Goal: Task Accomplishment & Management: Use online tool/utility

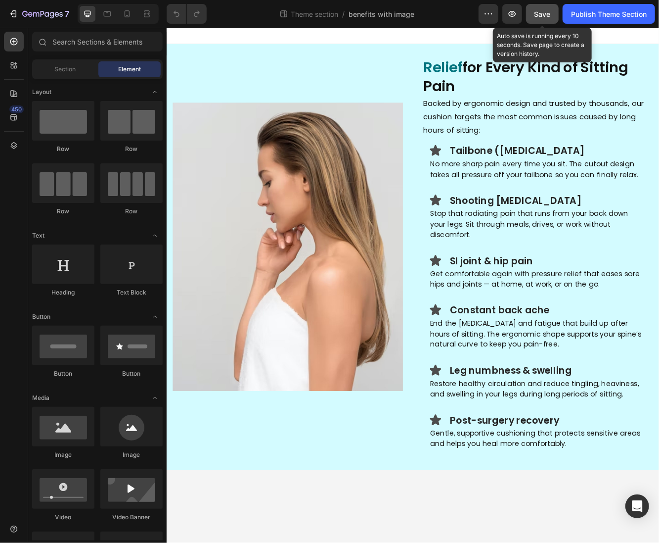
drag, startPoint x: 543, startPoint y: 18, endPoint x: 590, endPoint y: 25, distance: 46.9
click at [543, 18] on div "Save" at bounding box center [543, 14] width 16 height 10
click at [590, 25] on div "7 Theme section / benefits with image Preview Save Auto save is running every 1…" at bounding box center [329, 14] width 659 height 28
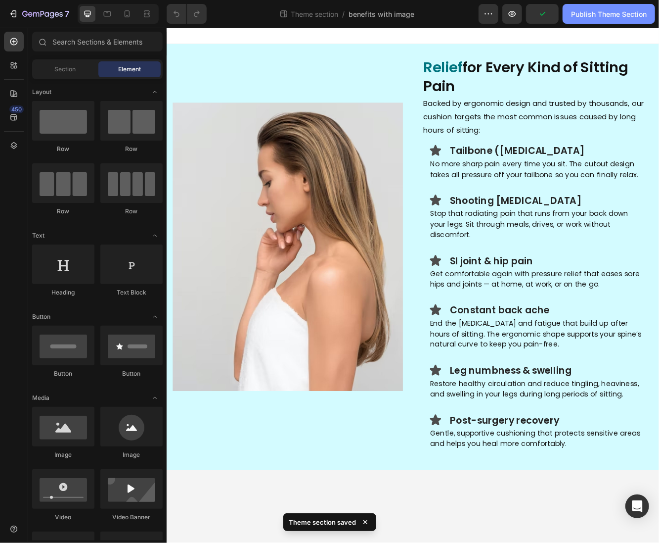
click at [590, 20] on button "Publish Theme Section" at bounding box center [609, 14] width 92 height 20
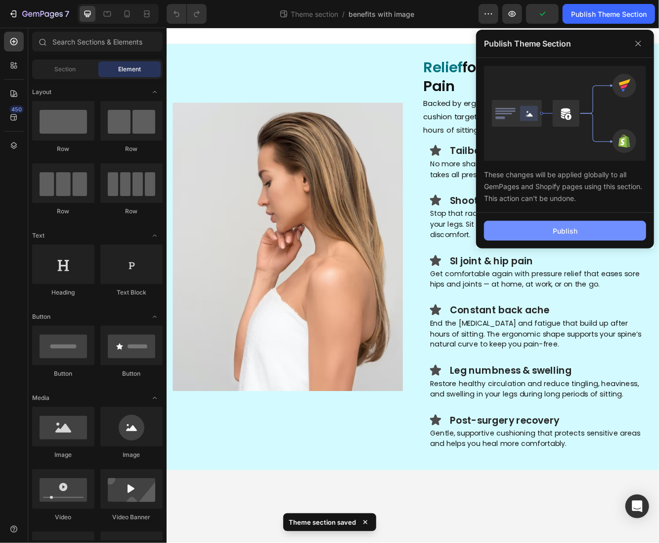
click at [547, 222] on button "Publish" at bounding box center [565, 231] width 162 height 20
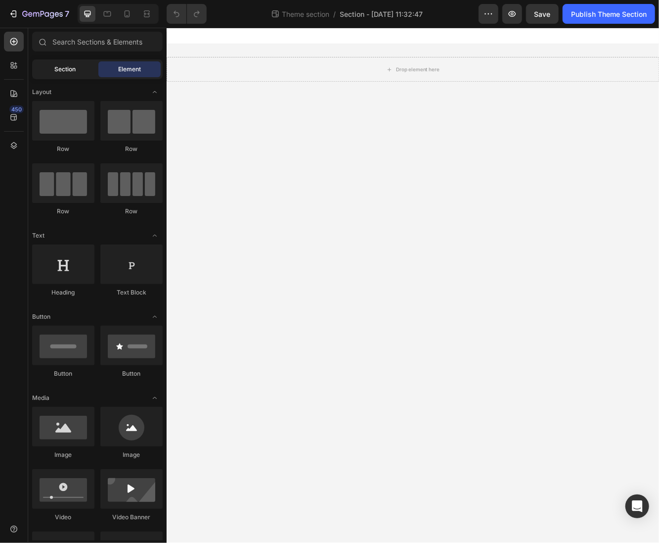
click at [48, 71] on div "Section" at bounding box center [65, 69] width 62 height 16
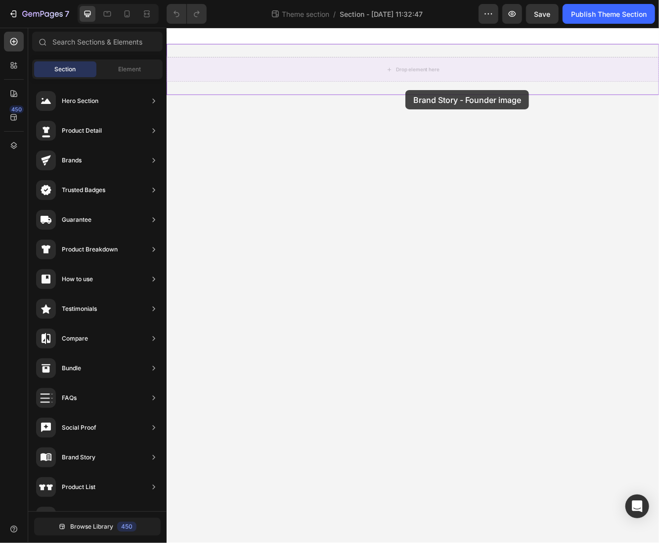
drag, startPoint x: 381, startPoint y: 274, endPoint x: 454, endPoint y: 103, distance: 185.9
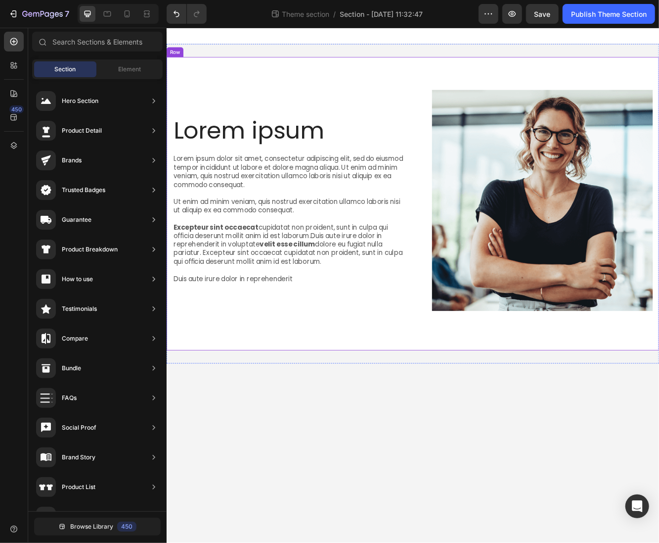
click at [444, 80] on div "Lorem ipsum Heading Lorem ipsum dolor sit amet, consectetur adipiscing elit, se…" at bounding box center [463, 239] width 594 height 353
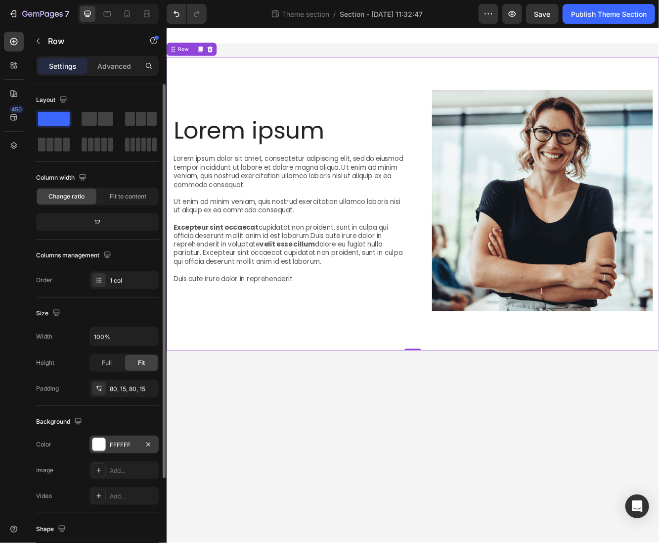
click at [119, 440] on div "FFFFFF" at bounding box center [124, 444] width 29 height 9
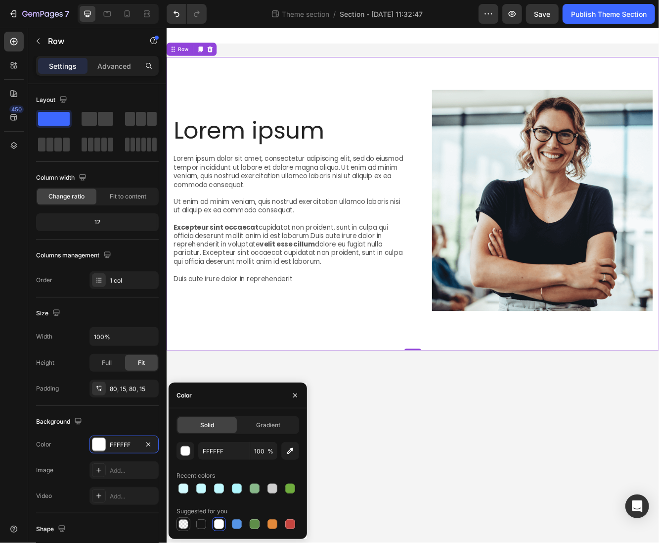
click at [187, 508] on div at bounding box center [184, 524] width 12 height 12
type input "000000"
type input "0"
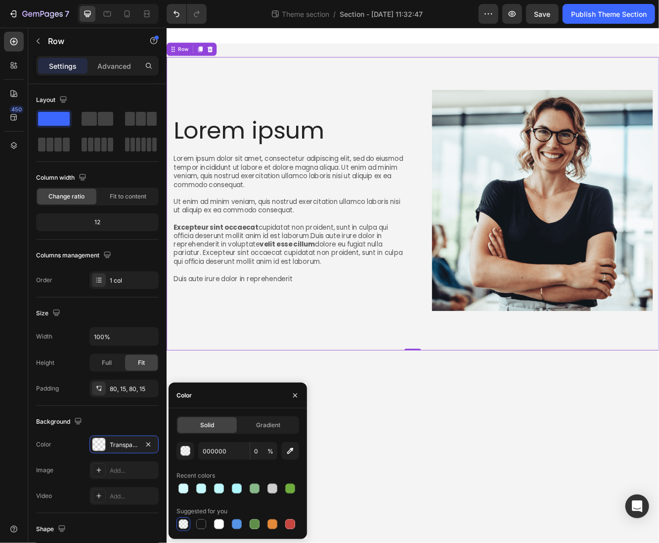
click at [550, 508] on body "Lorem ipsum Heading Lorem ipsum dolor sit amet, consectetur adipiscing elit, se…" at bounding box center [463, 338] width 594 height 620
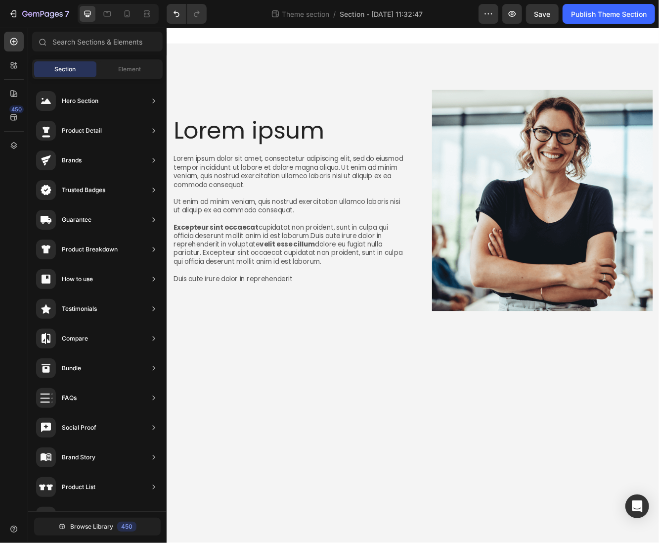
click at [294, 150] on h2 "Lorem ipsum" at bounding box center [315, 152] width 282 height 33
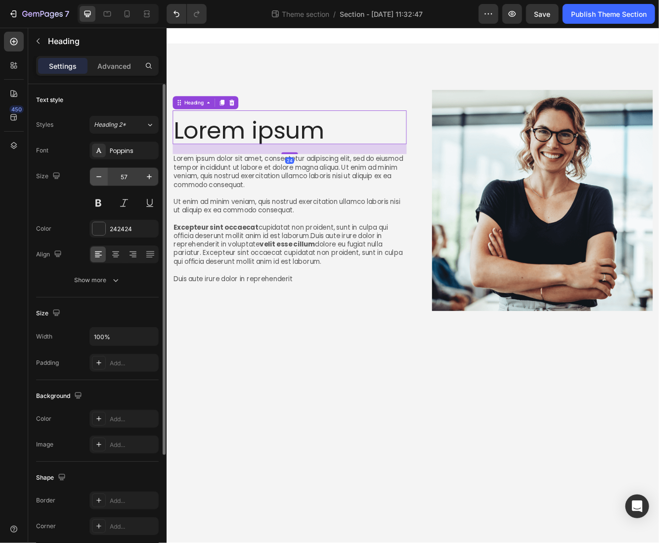
click at [92, 179] on button "button" at bounding box center [99, 177] width 18 height 18
click at [93, 178] on button "button" at bounding box center [99, 177] width 18 height 18
click at [94, 178] on icon "button" at bounding box center [99, 177] width 10 height 10
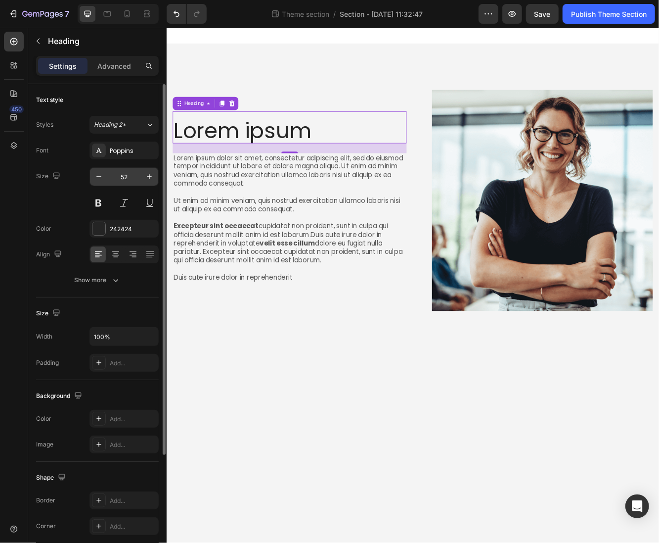
click at [127, 176] on input "52" at bounding box center [124, 177] width 33 height 18
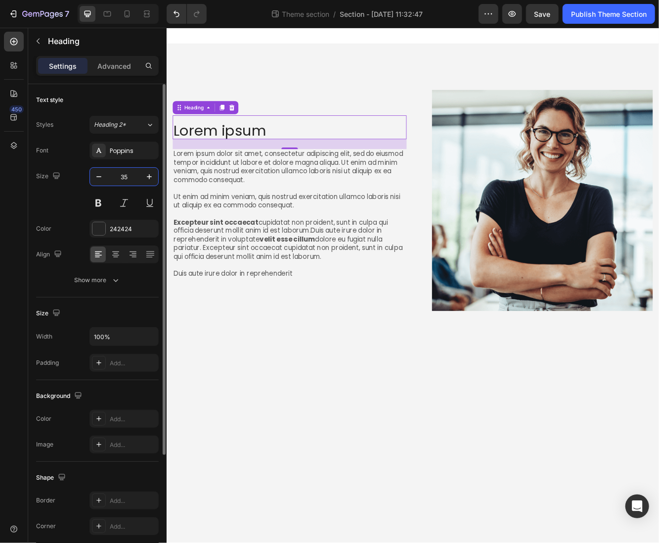
type input "35"
click at [343, 157] on h2 "Lorem ipsum" at bounding box center [315, 151] width 282 height 21
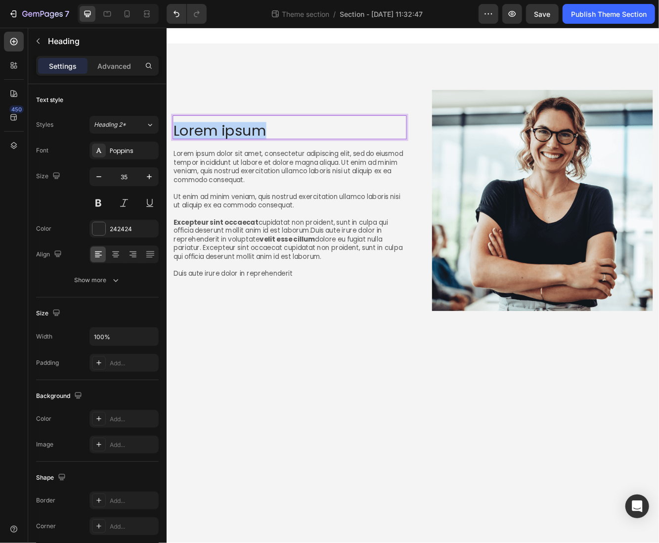
drag, startPoint x: 308, startPoint y: 152, endPoint x: 124, endPoint y: 150, distance: 184.0
click at [166, 150] on html "Lorem ipsum Heading 24 Lorem ipsum dolor sit amet, consectetur adipiscing elit,…" at bounding box center [463, 338] width 594 height 620
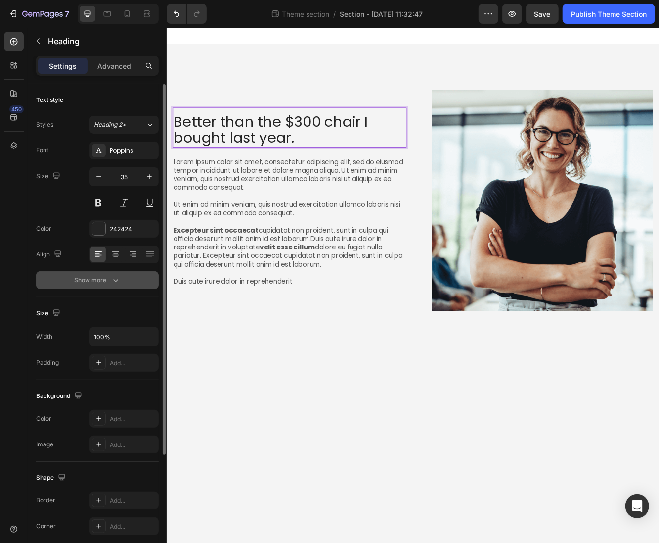
click at [104, 286] on button "Show more" at bounding box center [97, 280] width 123 height 18
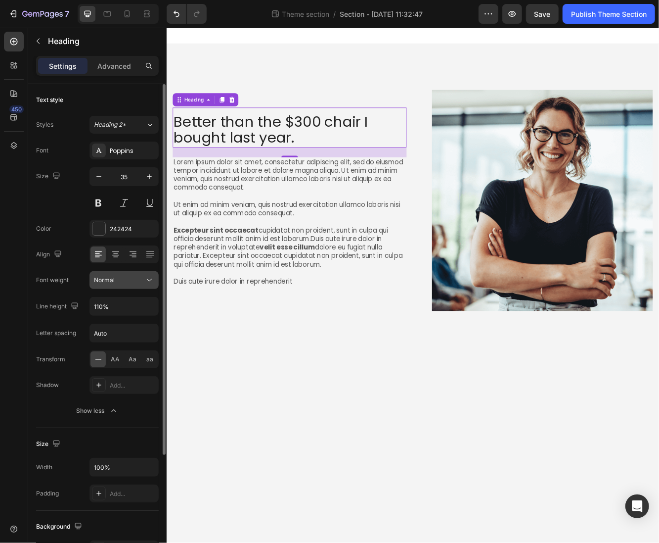
click at [108, 287] on button "Normal" at bounding box center [124, 280] width 69 height 18
click at [108, 284] on button "Normal" at bounding box center [124, 280] width 69 height 18
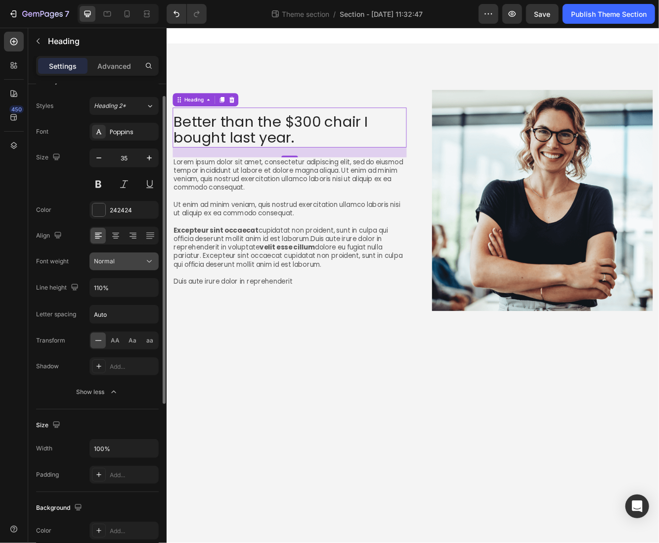
click at [105, 265] on div "Normal" at bounding box center [124, 261] width 60 height 10
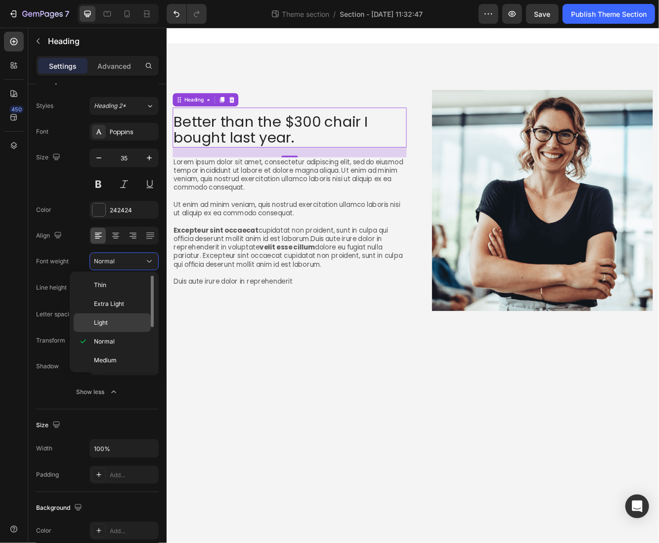
scroll to position [35, 0]
click at [117, 345] on span "Semi Bold" at bounding box center [108, 344] width 28 height 9
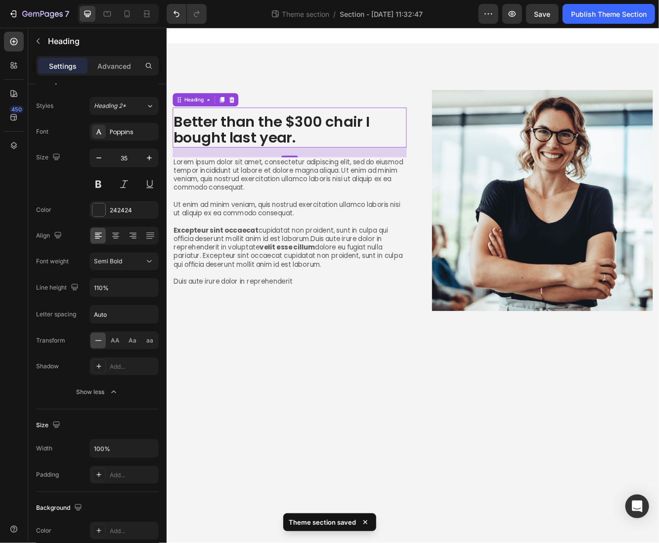
scroll to position [0, 0]
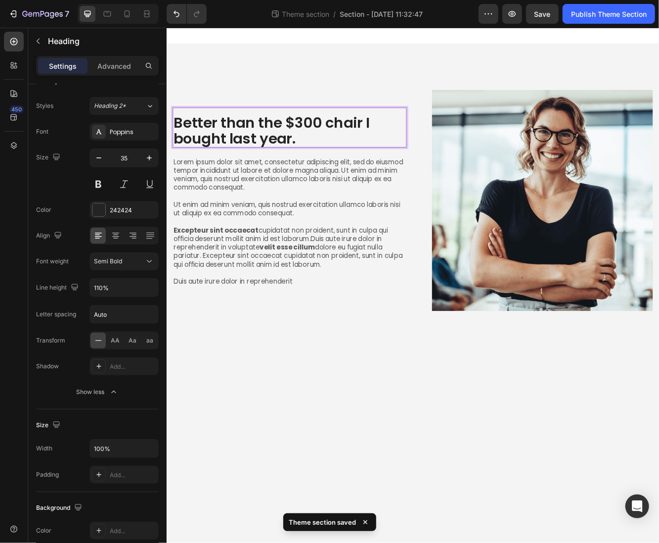
click at [351, 143] on p "Better than the $300 chair I bought last year." at bounding box center [315, 152] width 280 height 38
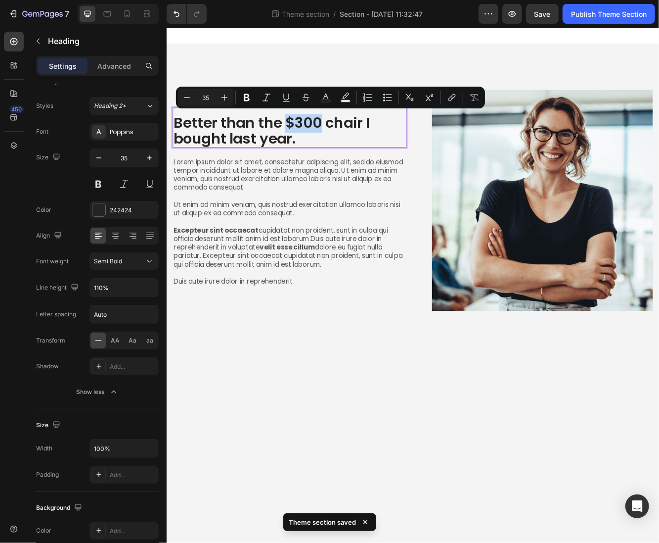
drag, startPoint x: 351, startPoint y: 143, endPoint x: 308, endPoint y: 143, distance: 42.5
click at [308, 143] on p "Better than the $300 chair I bought last year." at bounding box center [315, 152] width 280 height 38
click at [330, 99] on icon "Editor contextual toolbar" at bounding box center [326, 97] width 10 height 10
type input "242424"
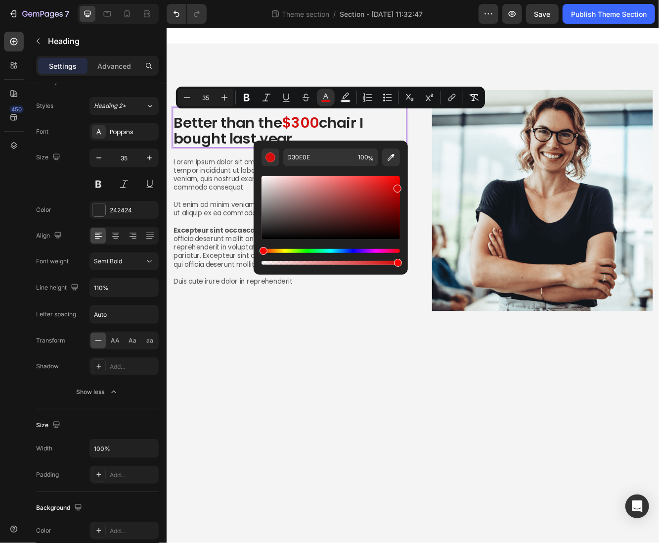
drag, startPoint x: 364, startPoint y: 187, endPoint x: 396, endPoint y: 186, distance: 32.7
click at [396, 186] on div "Editor contextual toolbar" at bounding box center [331, 207] width 138 height 63
type input "D30606"
click at [316, 61] on div "Better than the $300 chair I bought last year. Heading 24 Lorem ipsum dolor sit…" at bounding box center [463, 239] width 594 height 385
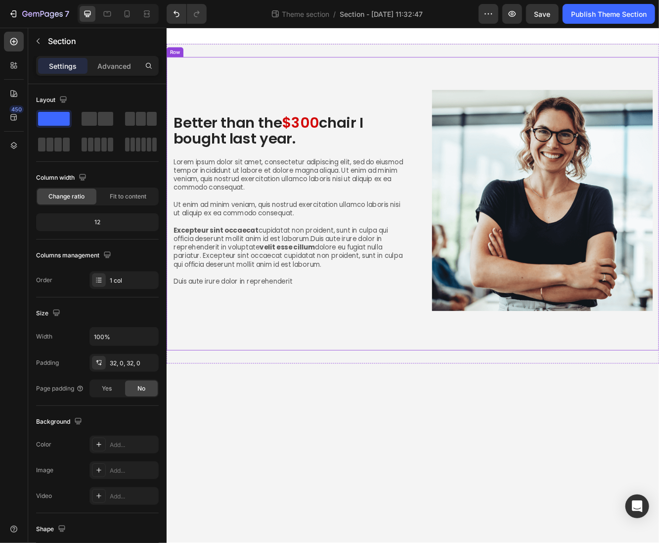
click at [318, 92] on div "Better than the $300 chair I bought last year. Heading Lorem ipsum dolor sit am…" at bounding box center [463, 239] width 594 height 353
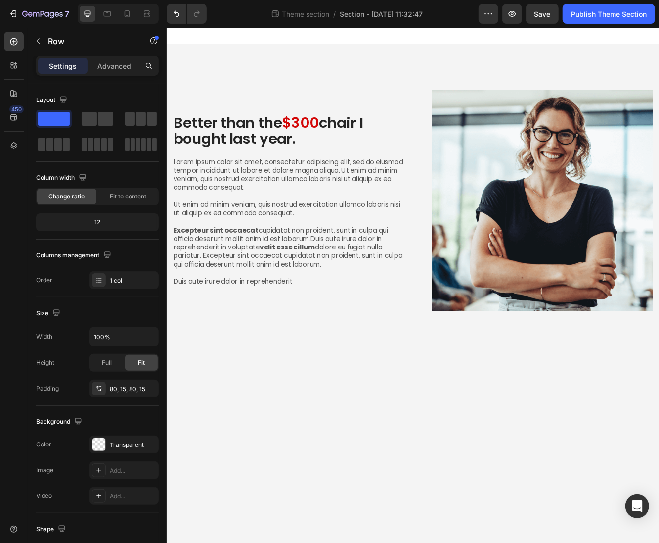
click at [304, 508] on body "Better than the $300 chair I bought last year. Heading Lorem ipsum dolor sit am…" at bounding box center [463, 338] width 594 height 620
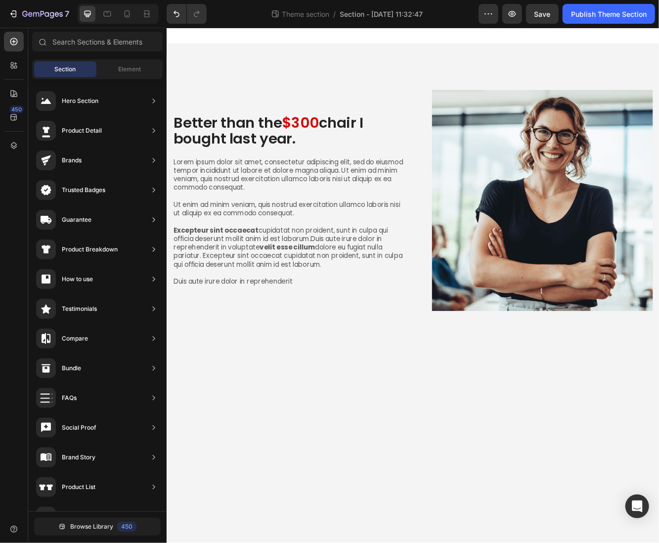
click at [509, 508] on body "Better than the $300 chair I bought last year. Heading Lorem ipsum dolor sit am…" at bounding box center [463, 338] width 594 height 620
click at [370, 166] on p "Better than the $300 chair I bought last year." at bounding box center [315, 152] width 280 height 38
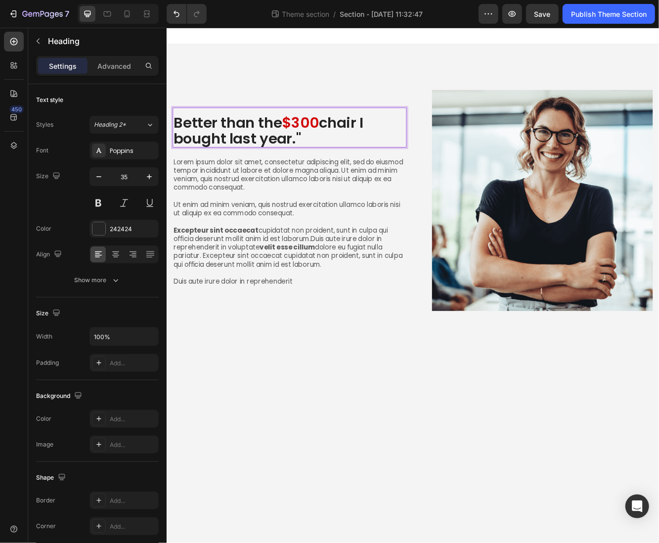
click at [186, 150] on p "Better than the $300 chair I bought last year."" at bounding box center [315, 152] width 280 height 38
click at [183, 148] on p "Better than the $300 chair I bought last year."" at bounding box center [315, 152] width 280 height 38
click at [178, 148] on p "Better than the $300 chair I bought last year."" at bounding box center [315, 152] width 280 height 38
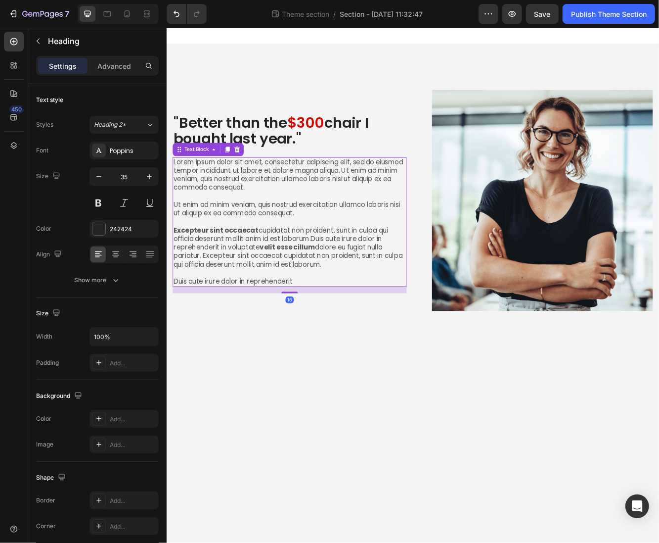
click at [367, 325] on p "Lorem ipsum dolor sit amet, consectetur adipiscing elit, sed do eiusmod tempor …" at bounding box center [315, 262] width 280 height 154
click at [367, 331] on p "Lorem ipsum dolor sit amet, consectetur adipiscing elit, sed do eiusmod tempor …" at bounding box center [315, 262] width 280 height 154
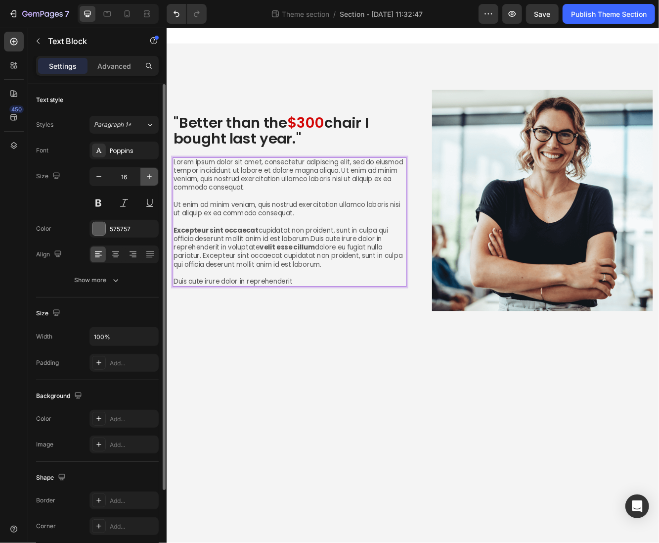
click at [146, 177] on icon "button" at bounding box center [149, 177] width 10 height 10
type input "18"
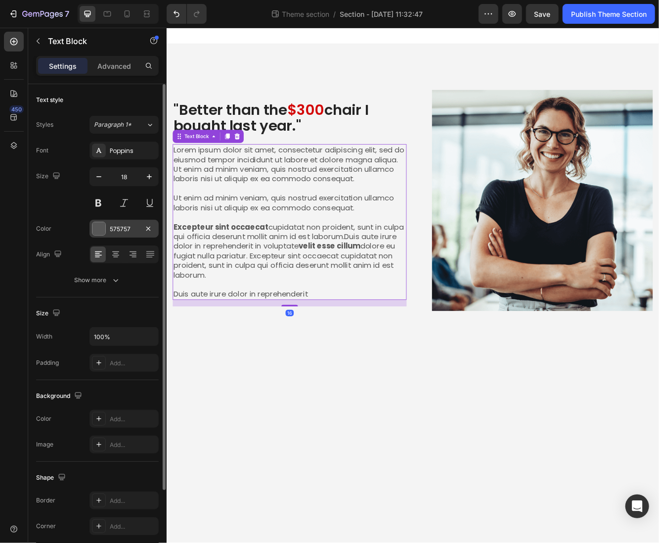
drag, startPoint x: 116, startPoint y: 228, endPoint x: 123, endPoint y: 230, distance: 6.9
click at [116, 228] on div "575757" at bounding box center [124, 229] width 29 height 9
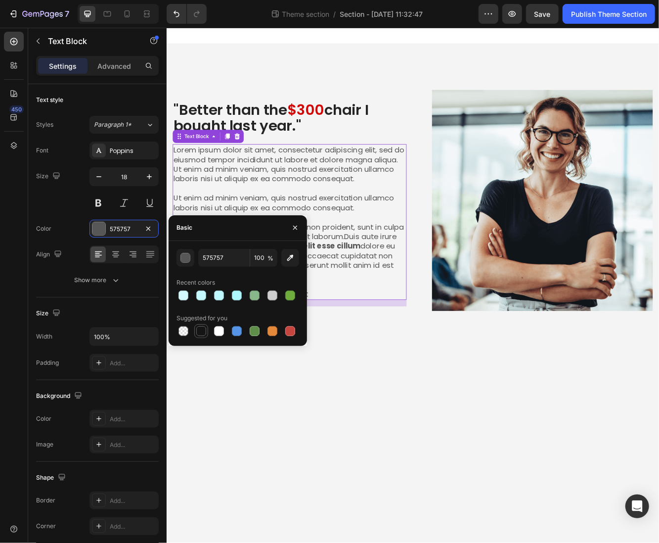
click at [197, 328] on div at bounding box center [201, 331] width 10 height 10
type input "151515"
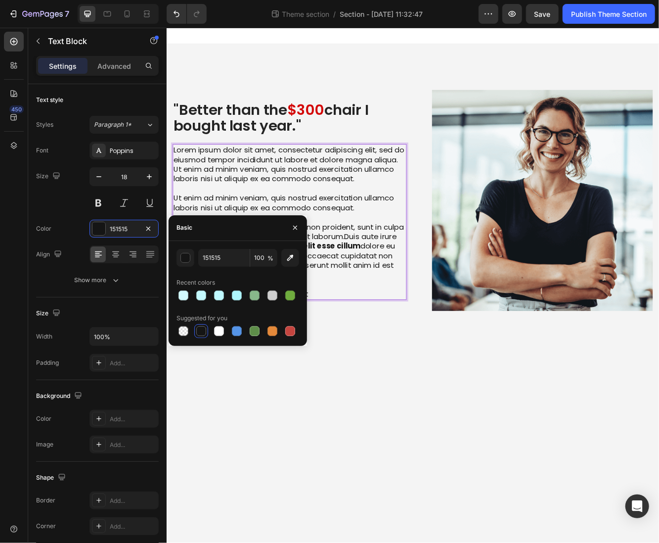
click at [353, 176] on p "Lorem ipsum dolor sit amet, consectetur adipiscing elit, sed do eiusmod tempor …" at bounding box center [315, 261] width 280 height 185
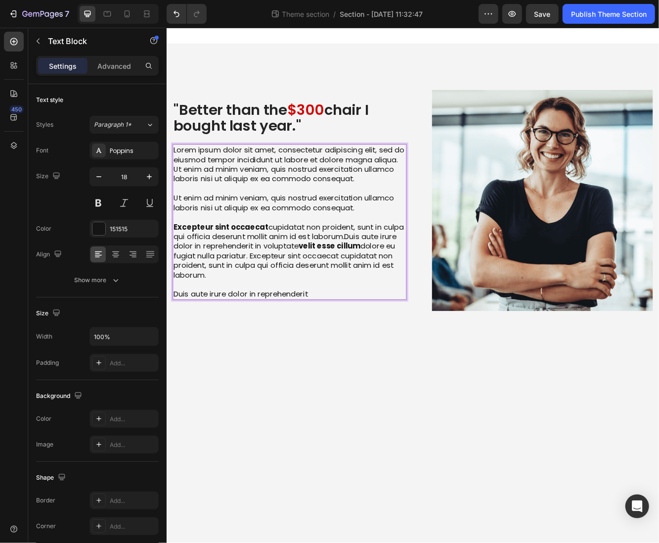
drag, startPoint x: 452, startPoint y: 338, endPoint x: 447, endPoint y: 338, distance: 5.5
click at [452, 339] on p "Lorem ipsum dolor sit amet, consectetur adipiscing elit, sed do eiusmod tempor …" at bounding box center [315, 261] width 280 height 185
click at [355, 342] on p "Lorem ipsum dolor sit amet, consectetur adipiscing elit, sed do eiusmod tempor …" at bounding box center [315, 261] width 280 height 185
click at [362, 351] on p "Lorem ipsum dolor sit amet, consectetur adipiscing elit, sed do eiusmod tempor …" at bounding box center [315, 261] width 280 height 185
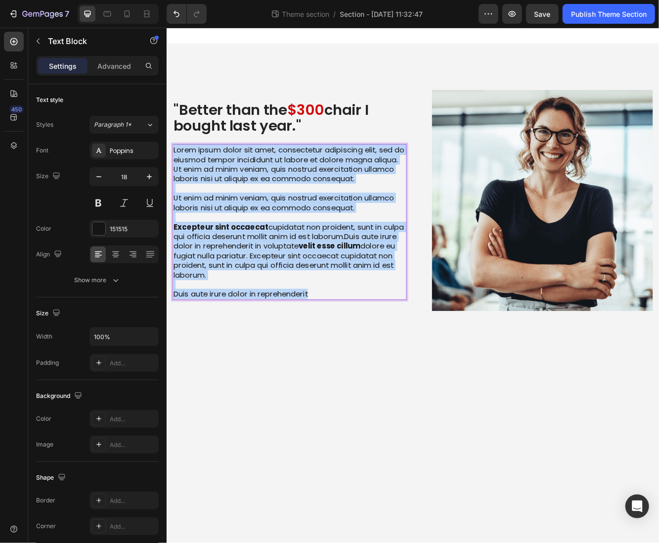
drag, startPoint x: 360, startPoint y: 350, endPoint x: 321, endPoint y: 156, distance: 197.4
click at [166, 149] on html ""Better than the $300 chair I bought last year." Heading Lorem ipsum dolor sit …" at bounding box center [463, 338] width 594 height 620
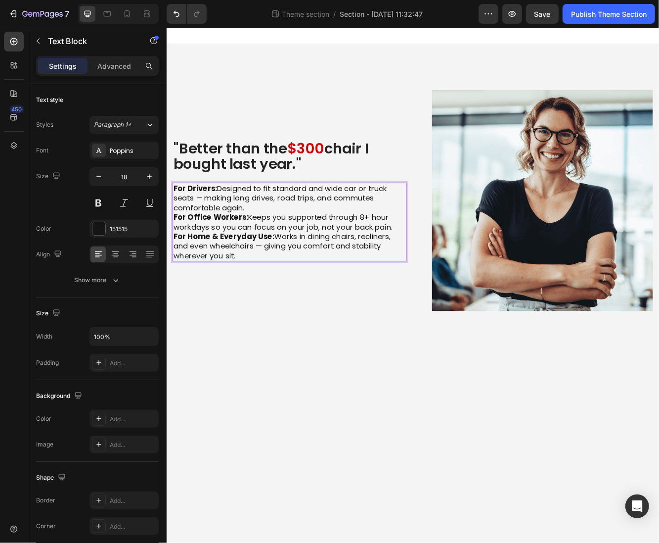
click at [304, 241] on p "For Drivers: Designed to fit standard and wide car or truck seats — making long…" at bounding box center [315, 233] width 280 height 35
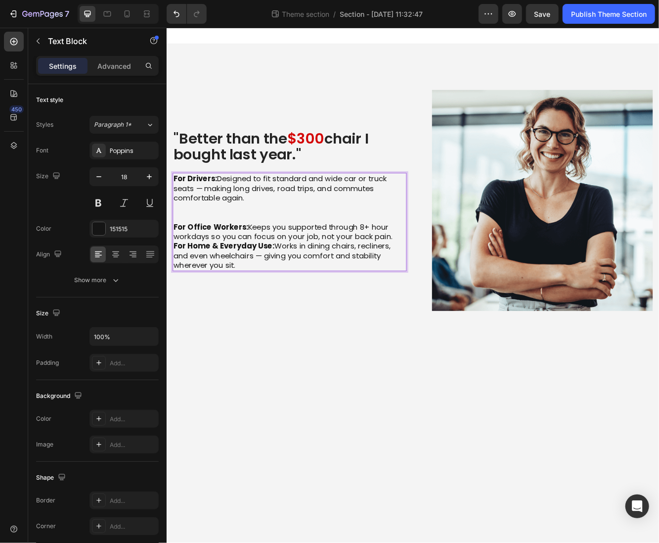
click at [443, 285] on p "For Home & Everyday Use: Works in dining chairs, recliners, and even wheelchair…" at bounding box center [315, 302] width 280 height 35
click at [440, 279] on p "For Office Workers: Keeps you supported through 8+ hour workdays so you can foc…" at bounding box center [315, 273] width 280 height 23
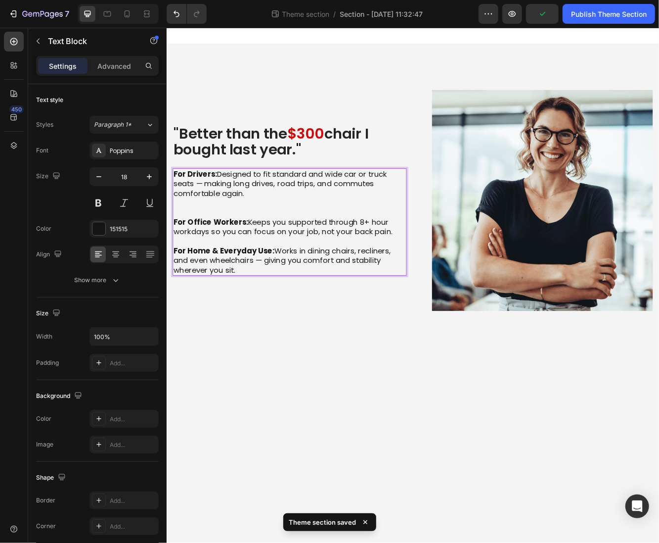
click at [259, 308] on p "For Home & Everyday Use: Works in dining chairs, recliners, and even wheelchair…" at bounding box center [315, 308] width 280 height 35
drag, startPoint x: 266, startPoint y: 322, endPoint x: 156, endPoint y: 198, distance: 165.4
click at [166, 198] on html ""Better than the $300 chair I bought last year." Heading For Drivers: Designed …" at bounding box center [463, 338] width 594 height 620
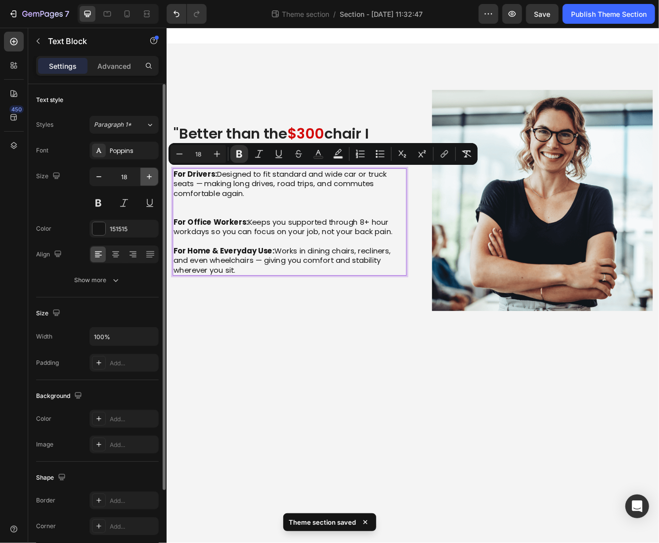
click at [152, 179] on icon "button" at bounding box center [149, 177] width 10 height 10
type input "19"
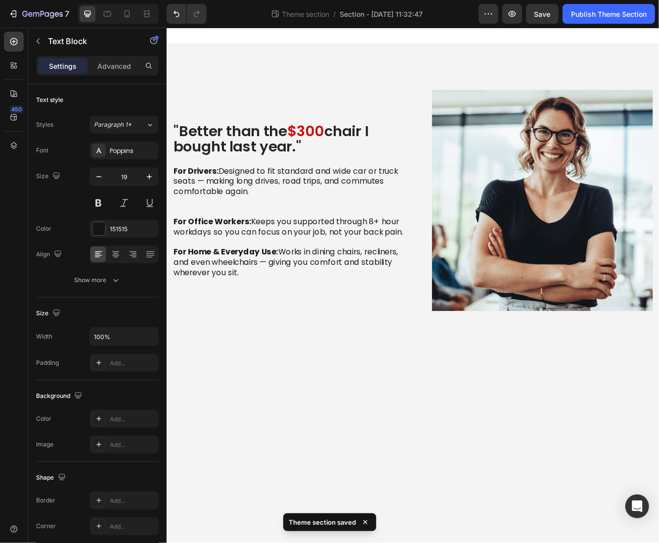
click at [356, 434] on body ""Better than the $300 chair I bought last year." Heading For Drivers: Designed …" at bounding box center [463, 338] width 594 height 620
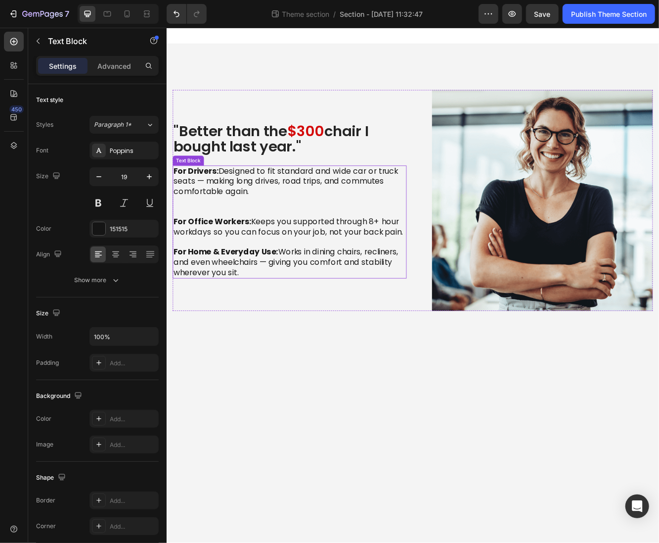
click at [257, 243] on p "Rich Text Editor. Editing area: main" at bounding box center [315, 237] width 280 height 12
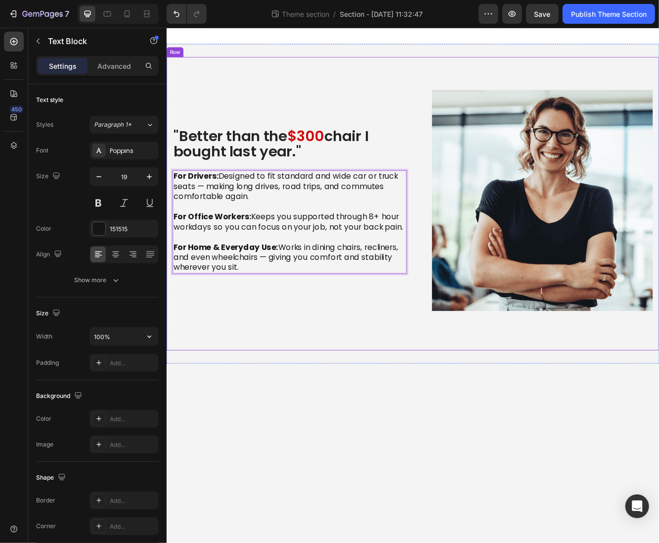
click at [251, 397] on div ""Better than the $300 chair I bought last year." Heading For Drivers: Designed …" at bounding box center [463, 239] width 594 height 353
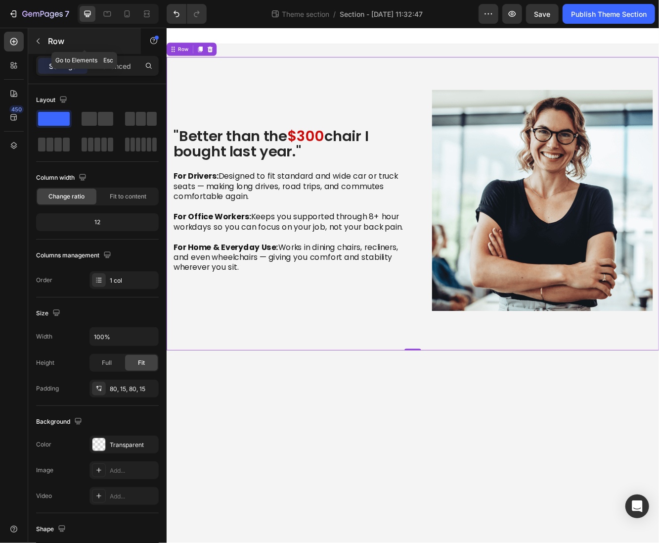
click at [43, 49] on div "Row" at bounding box center [84, 41] width 113 height 26
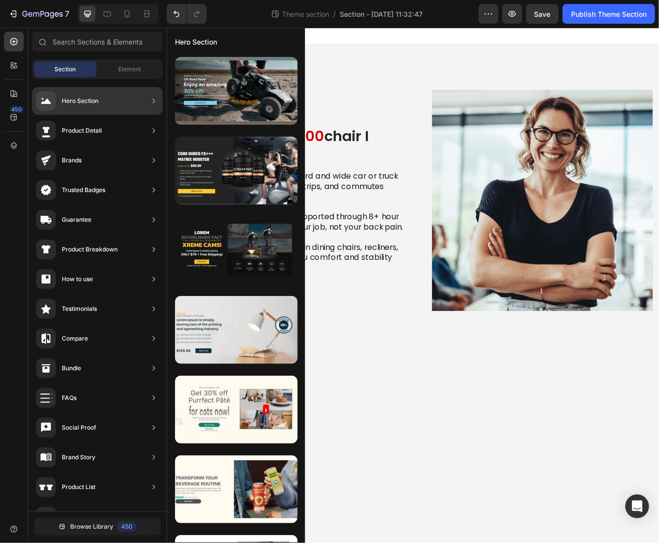
click at [120, 78] on div "Section Element" at bounding box center [97, 69] width 131 height 20
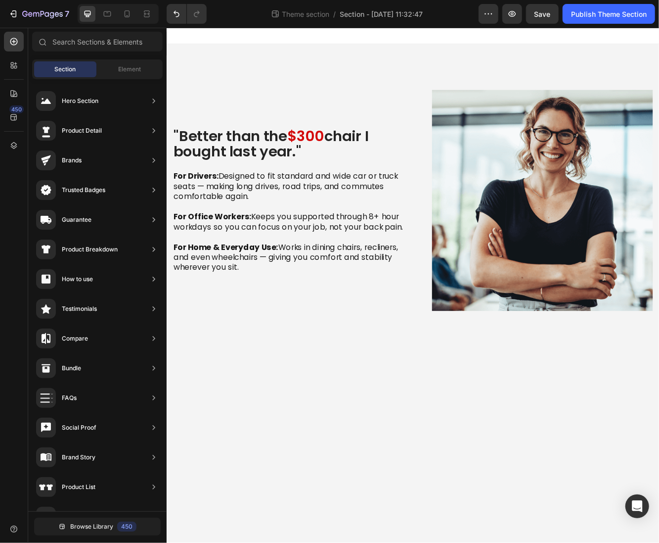
click at [120, 78] on div "Section Element" at bounding box center [97, 69] width 131 height 20
click at [120, 66] on span "Element" at bounding box center [129, 69] width 23 height 9
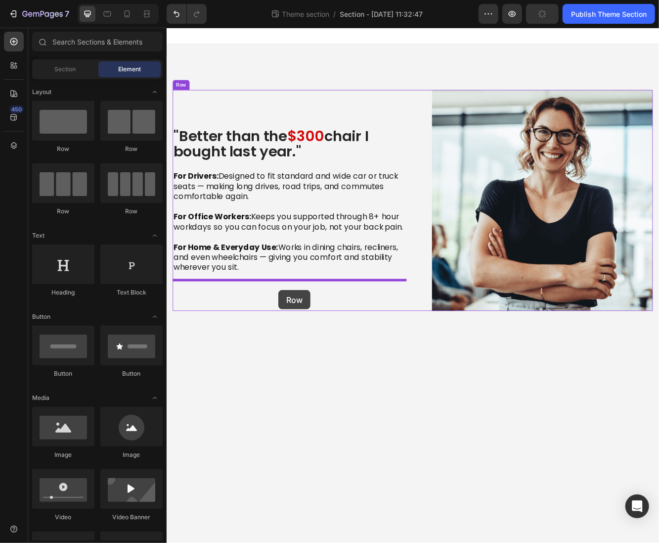
drag, startPoint x: 330, startPoint y: 210, endPoint x: 299, endPoint y: 343, distance: 137.0
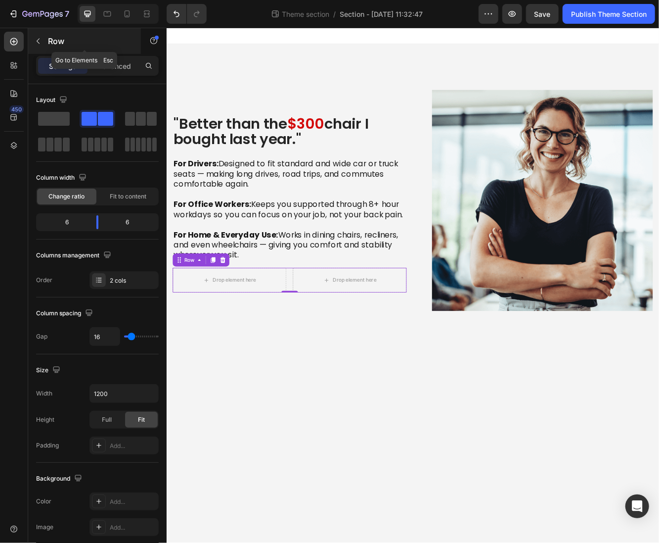
click at [39, 41] on icon "button" at bounding box center [38, 41] width 8 height 8
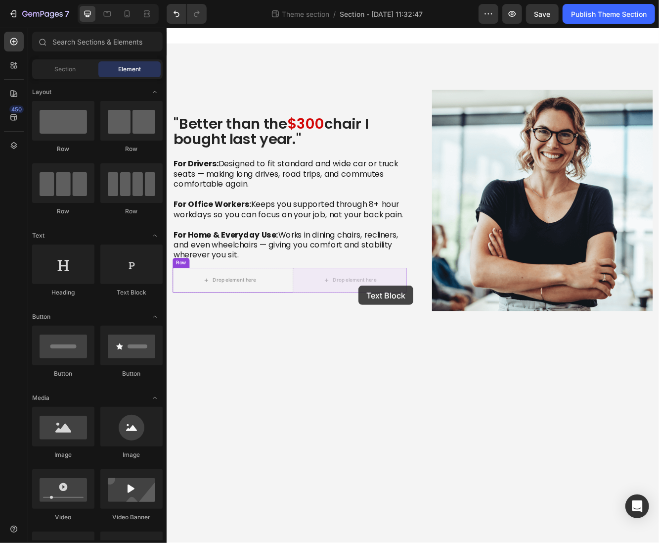
drag, startPoint x: 291, startPoint y: 307, endPoint x: 397, endPoint y: 338, distance: 110.5
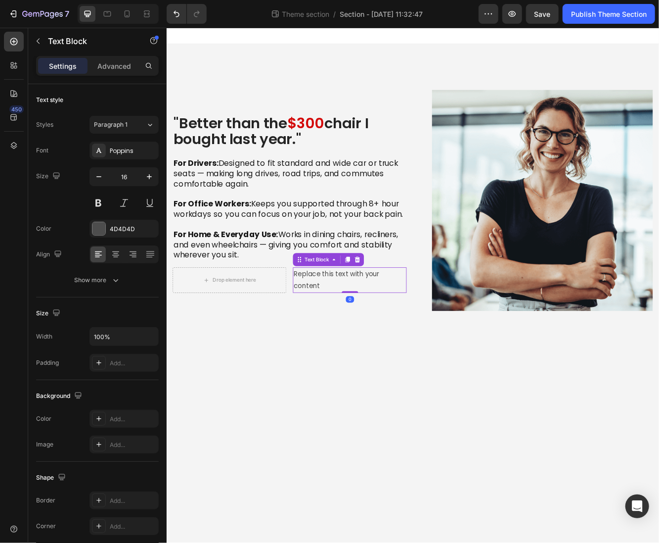
click at [394, 328] on div "Replace this text with your content" at bounding box center [387, 332] width 137 height 31
click at [394, 328] on p "Replace this text with your content" at bounding box center [387, 332] width 135 height 29
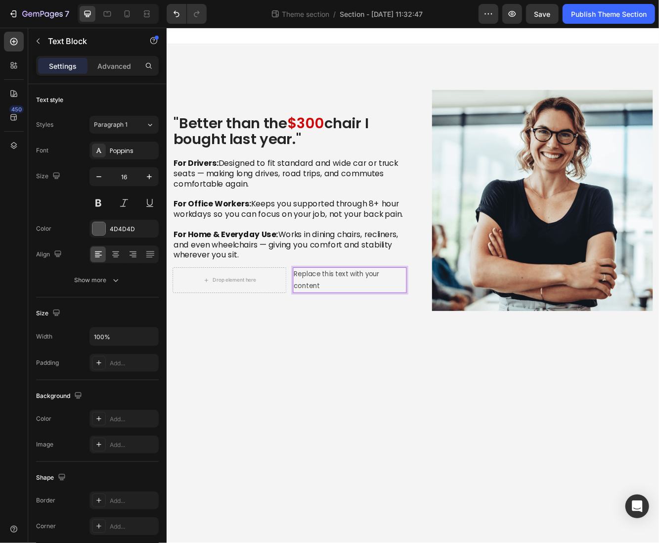
click at [394, 328] on p "Replace this text with your content" at bounding box center [387, 332] width 135 height 29
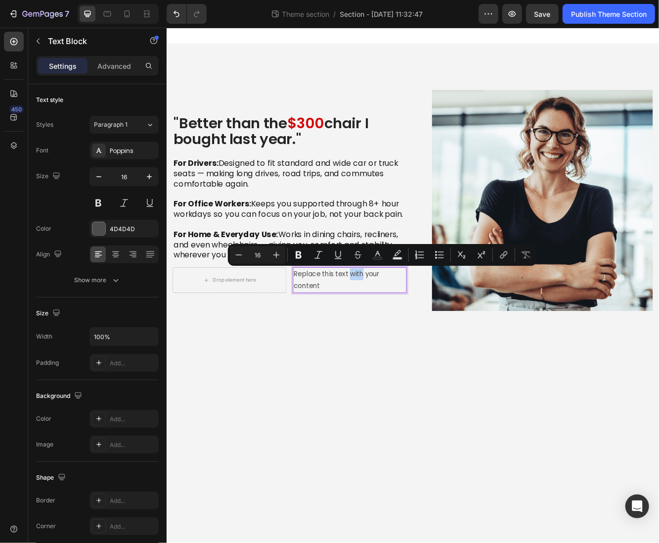
drag, startPoint x: 391, startPoint y: 338, endPoint x: 379, endPoint y: 343, distance: 12.6
click at [390, 338] on p "Replace this text with your content" at bounding box center [387, 332] width 135 height 29
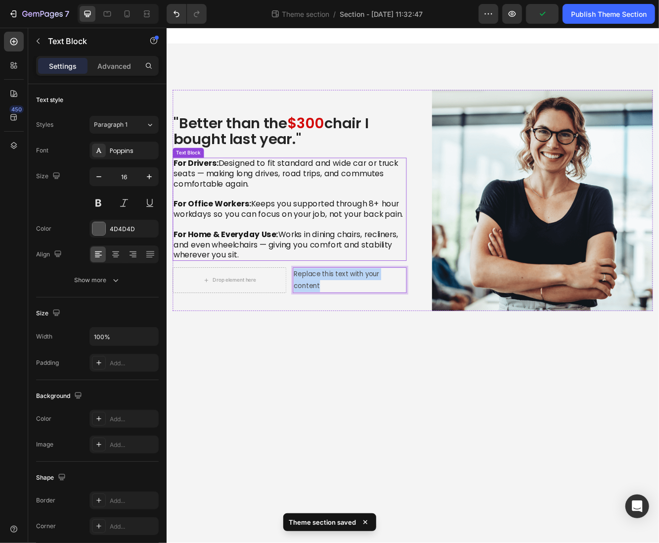
drag, startPoint x: 372, startPoint y: 344, endPoint x: 274, endPoint y: 296, distance: 109.5
click at [274, 296] on div ""Better than the $300 chair I bought last year." Heading For Drivers: Designed …" at bounding box center [315, 236] width 282 height 266
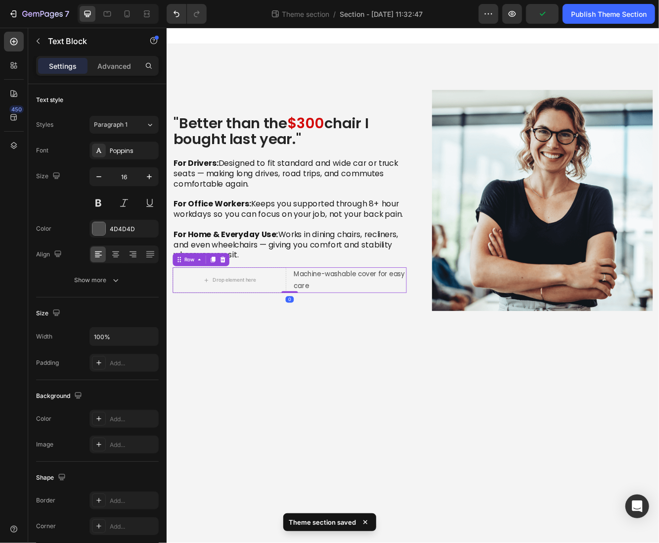
click at [313, 337] on div "Drop element here Machine-washable cover for easy care Text Block Row 0" at bounding box center [315, 332] width 282 height 31
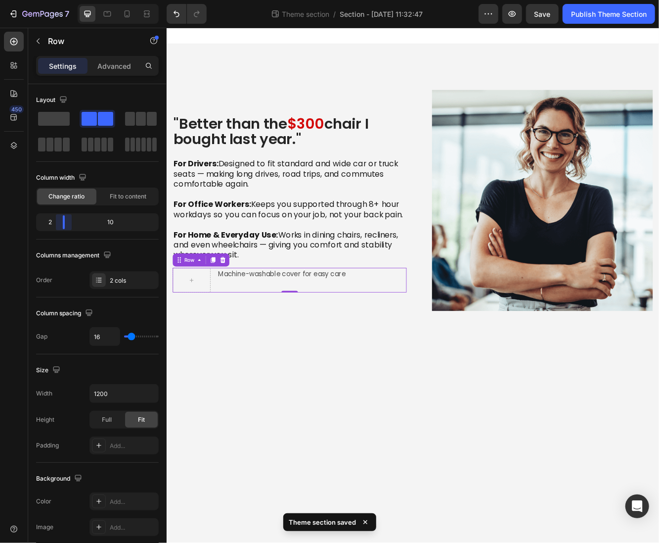
drag, startPoint x: 95, startPoint y: 220, endPoint x: 58, endPoint y: 219, distance: 37.6
click at [58, 0] on body "7 Theme section / Section - [DATE] 11:32:47 Preview Save Publish Theme Section …" at bounding box center [329, 0] width 659 height 0
click at [34, 49] on div "Row" at bounding box center [84, 41] width 113 height 26
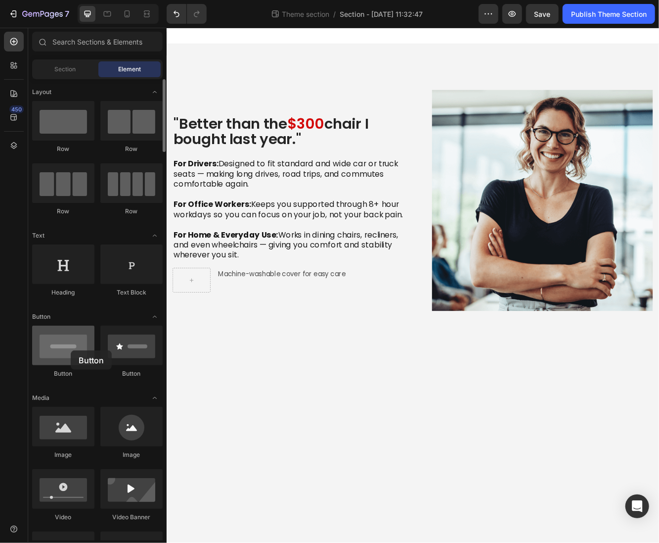
click at [68, 351] on div at bounding box center [63, 345] width 62 height 40
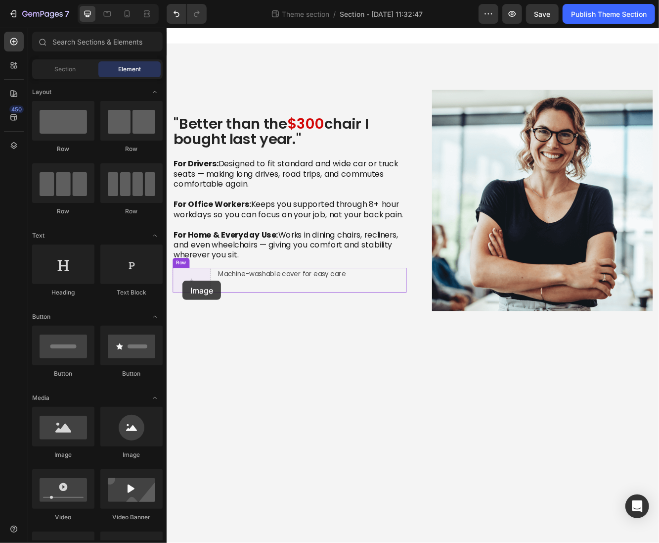
drag, startPoint x: 236, startPoint y: 459, endPoint x: 201, endPoint y: 330, distance: 132.8
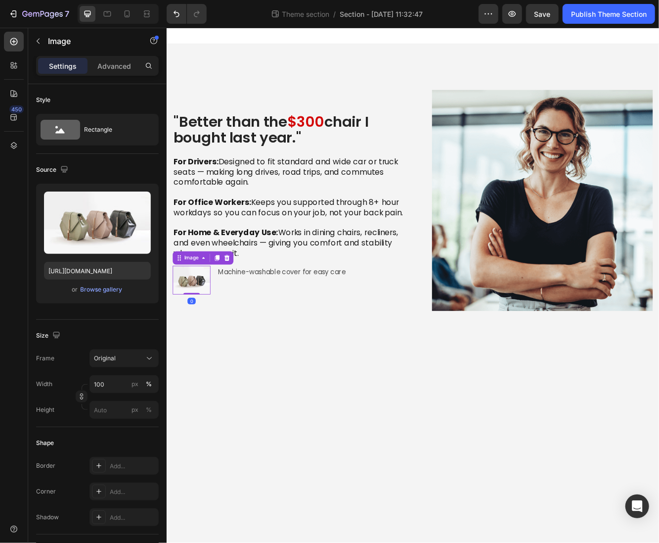
click at [298, 396] on div ""Better than the $300 chair I bought last year." Heading For Drivers: Designed …" at bounding box center [463, 239] width 594 height 353
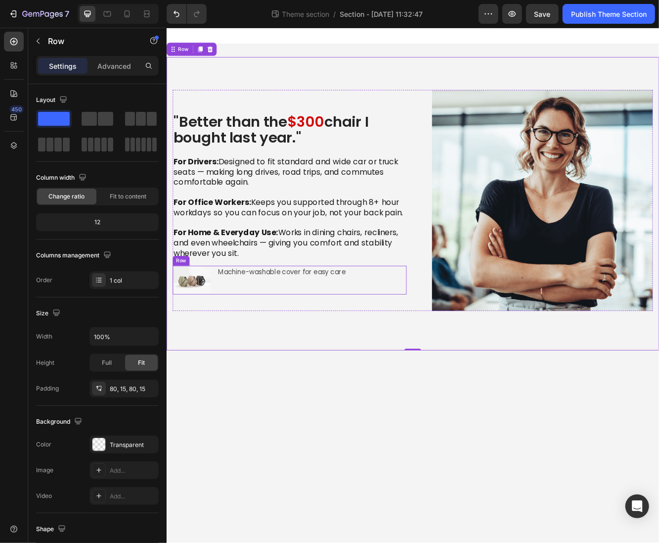
click at [273, 336] on div "Machine-washable cover for easy care Text Block" at bounding box center [341, 332] width 229 height 34
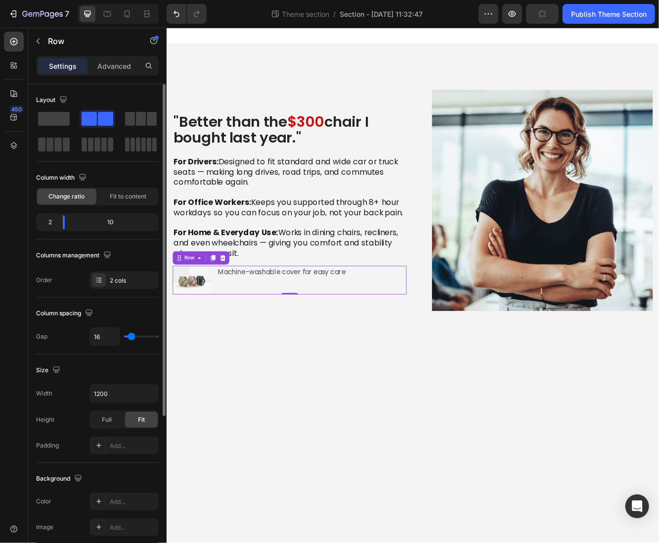
scroll to position [228, 0]
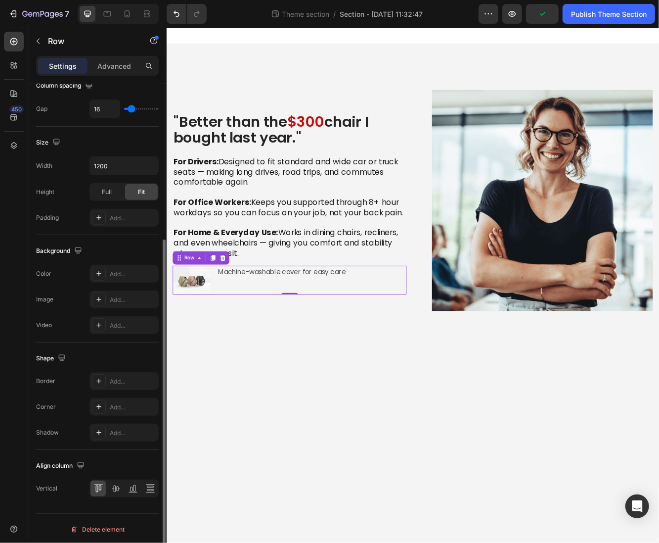
click at [116, 473] on div "Align column Vertical" at bounding box center [97, 477] width 123 height 55
click at [116, 486] on div at bounding box center [119, 488] width 9 height 9
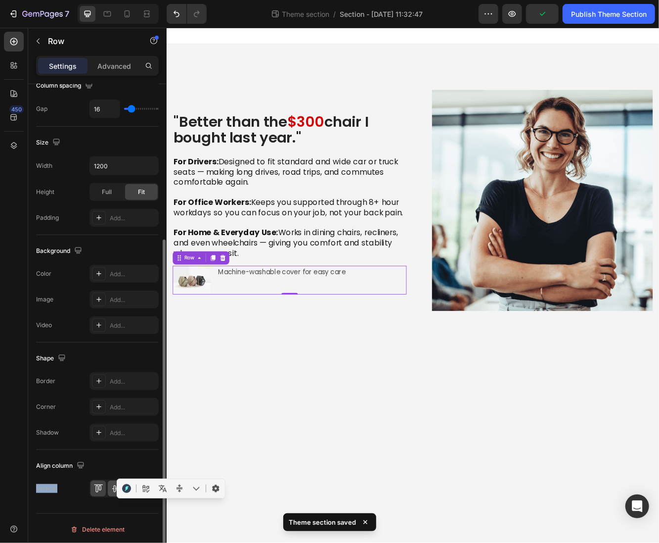
click at [119, 489] on button "button" at bounding box center [126, 488] width 15 height 15
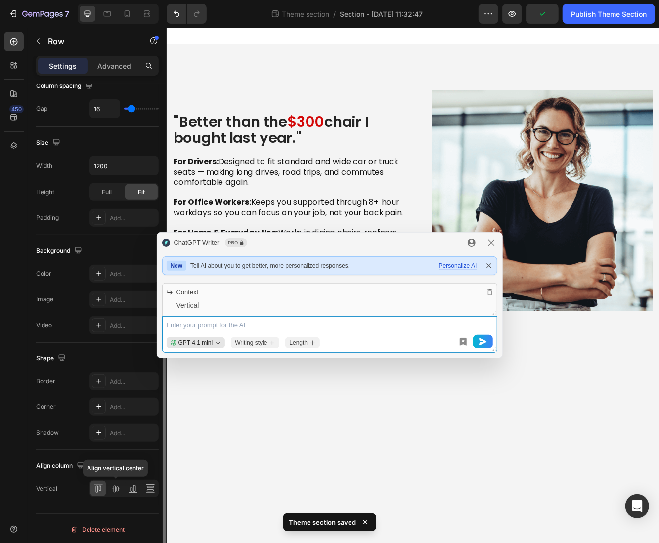
click at [117, 497] on div "Align column Vertical Align vertical center" at bounding box center [97, 477] width 123 height 55
click at [115, 493] on div at bounding box center [115, 488] width 15 height 16
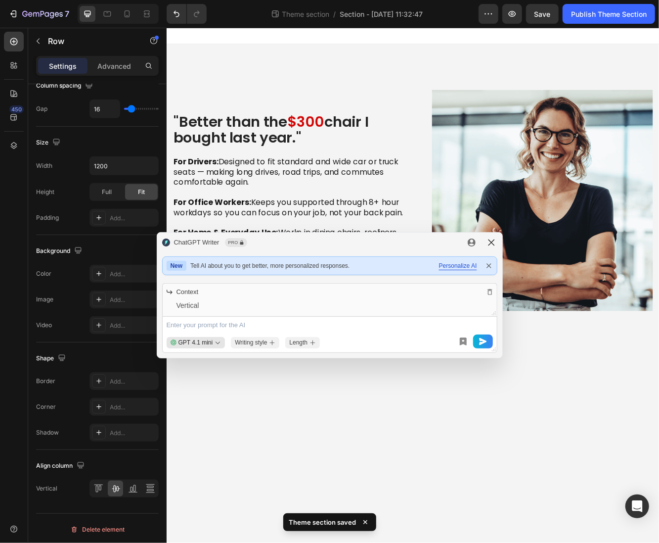
click at [491, 245] on icon "modal-header" at bounding box center [492, 242] width 10 height 10
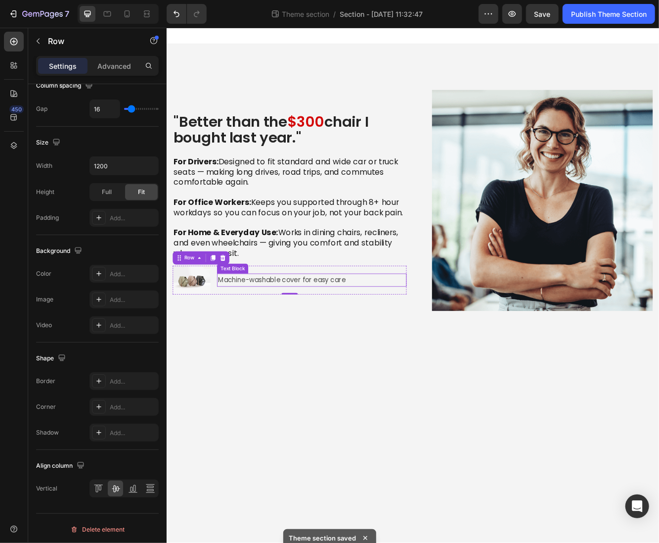
click at [248, 332] on p "Machine-washable cover for easy care" at bounding box center [341, 332] width 227 height 14
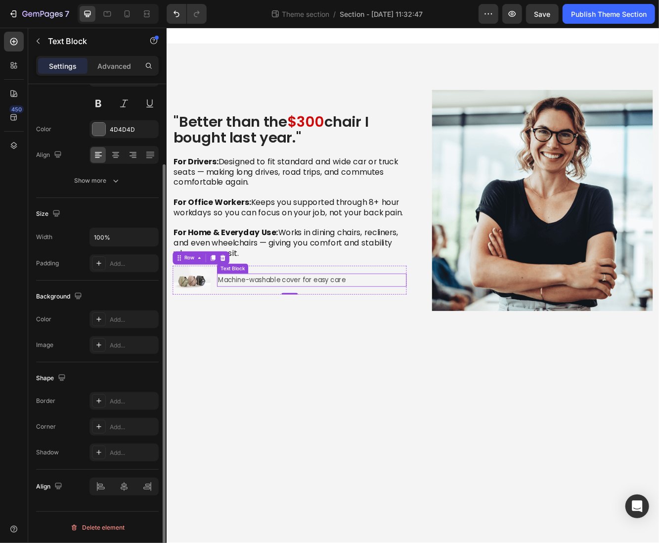
scroll to position [0, 0]
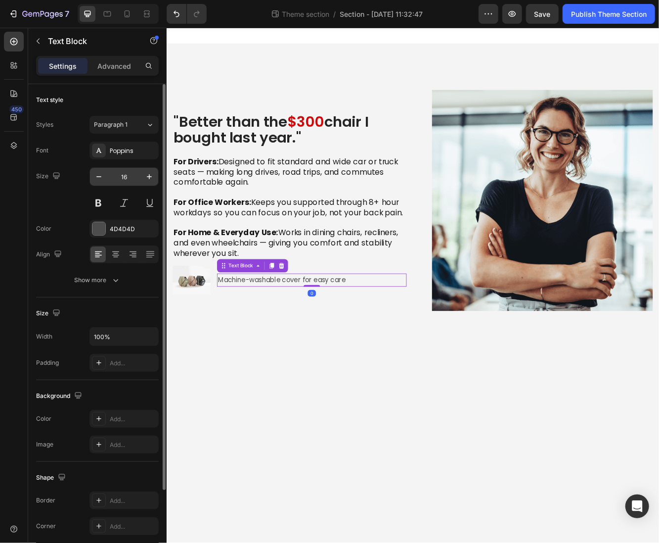
click at [138, 183] on input "16" at bounding box center [124, 177] width 33 height 18
click at [141, 183] on button "button" at bounding box center [149, 177] width 18 height 18
type input "18"
click at [115, 238] on div "Font Poppins Size 18 Color 4D4D4D Align Show more" at bounding box center [97, 214] width 123 height 147
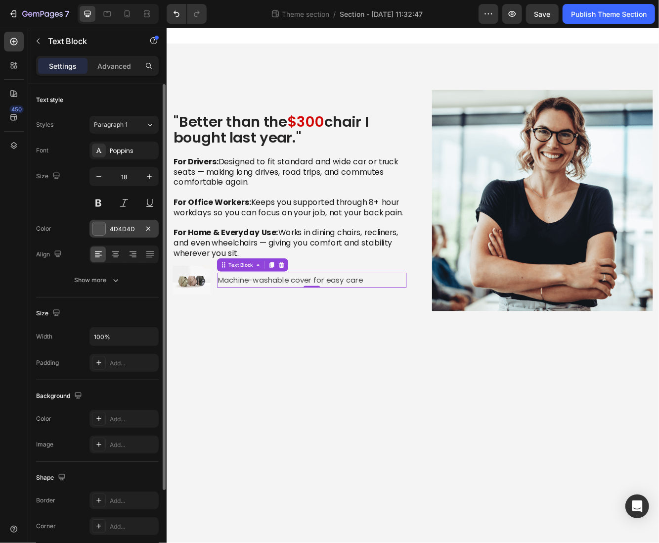
click at [116, 234] on div "4D4D4D" at bounding box center [124, 229] width 69 height 18
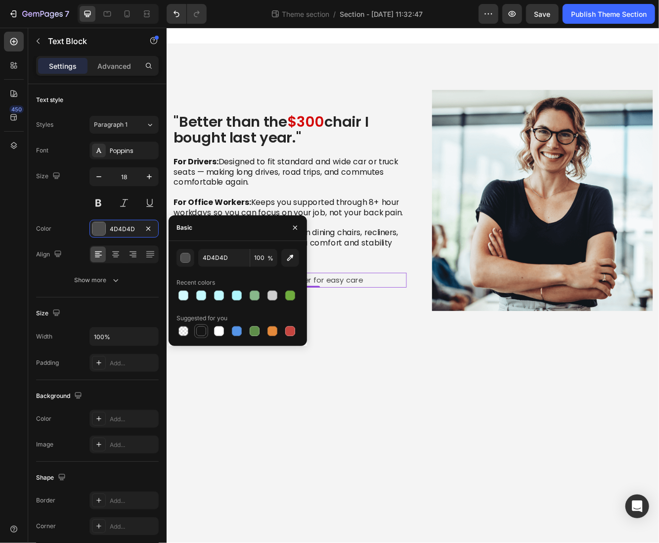
click at [197, 336] on div at bounding box center [201, 331] width 12 height 12
type input "151515"
click at [294, 444] on body ""Better than the $300 chair I bought last year." Heading For Drivers: Designed …" at bounding box center [463, 338] width 594 height 620
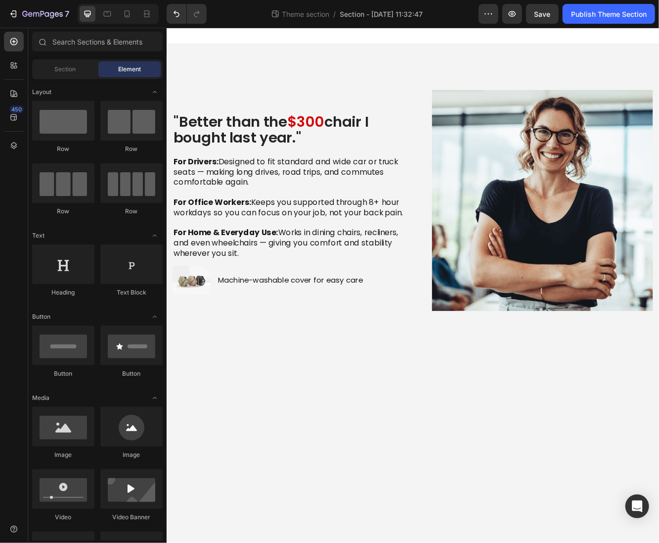
click at [547, 3] on div "7 Theme section / Section - [DATE] 11:32:47 Preview Save Publish Theme Section" at bounding box center [329, 14] width 659 height 28
click at [549, 9] on div "Save" at bounding box center [543, 14] width 16 height 10
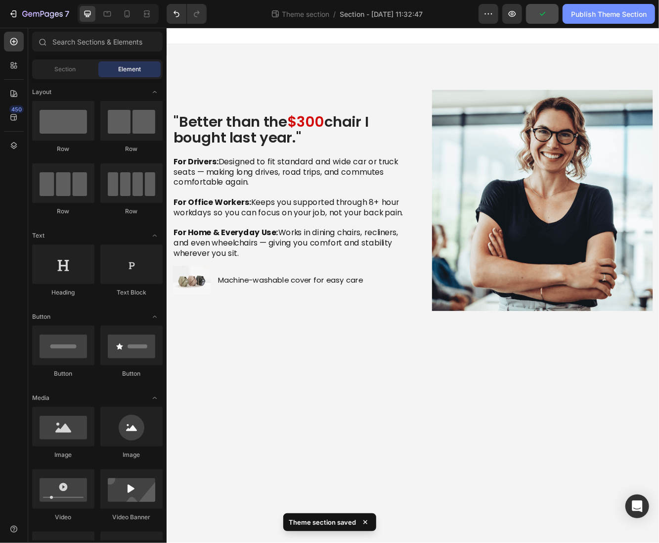
click at [613, 16] on div "Publish Theme Section" at bounding box center [609, 14] width 76 height 10
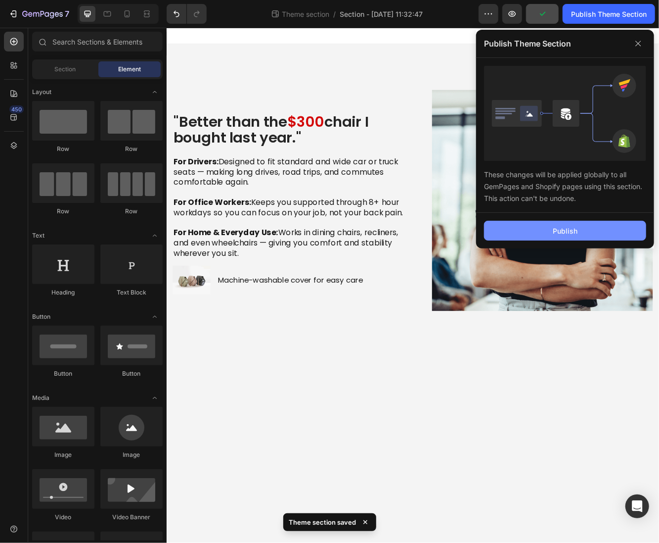
click at [523, 227] on button "Publish" at bounding box center [565, 231] width 162 height 20
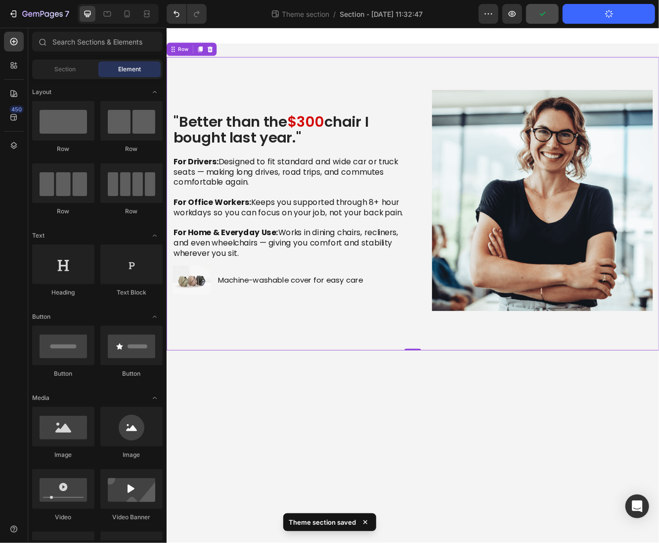
click at [380, 81] on div ""Better than the $300 chair I bought last year." Heading For Drivers: Designed …" at bounding box center [463, 239] width 594 height 353
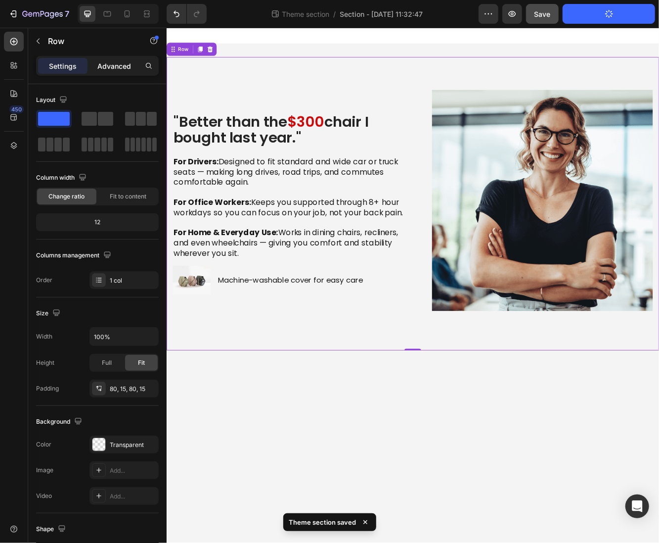
click at [100, 69] on p "Advanced" at bounding box center [114, 66] width 34 height 10
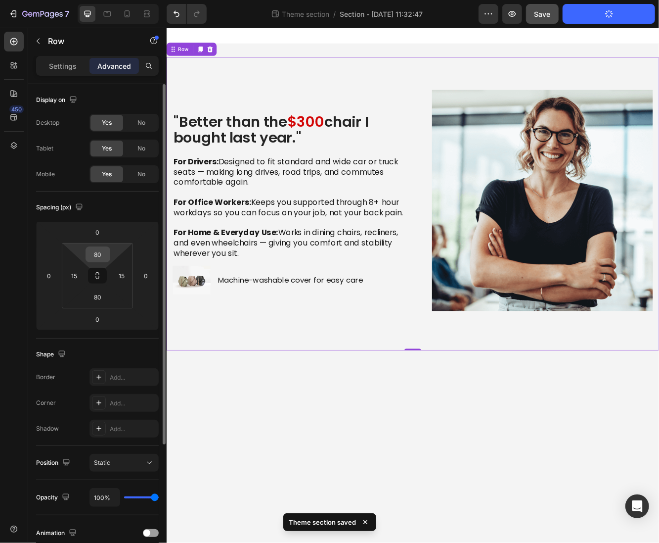
click at [102, 248] on input "80" at bounding box center [98, 254] width 20 height 15
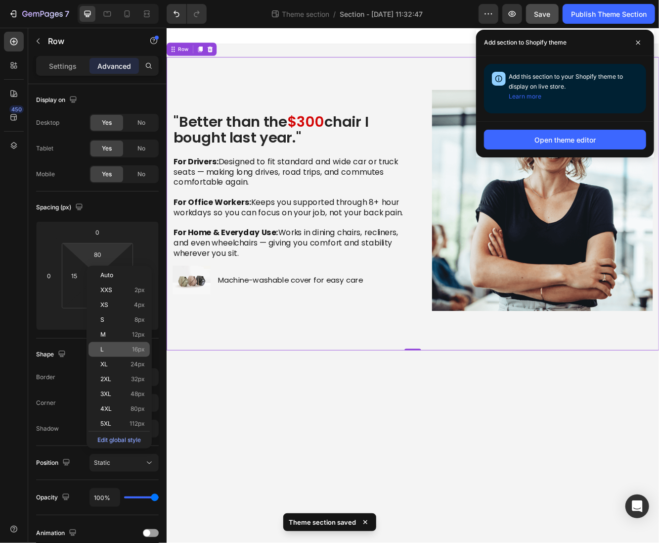
click at [120, 346] on p "L 16px" at bounding box center [122, 349] width 45 height 7
type input "16"
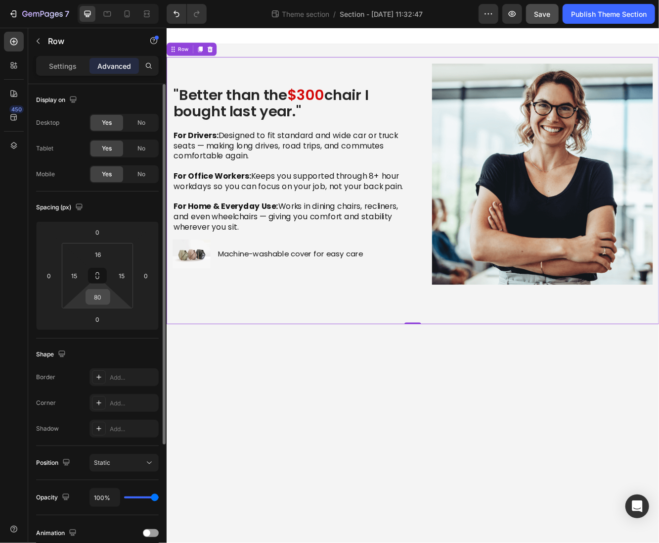
click at [100, 301] on input "80" at bounding box center [98, 296] width 20 height 15
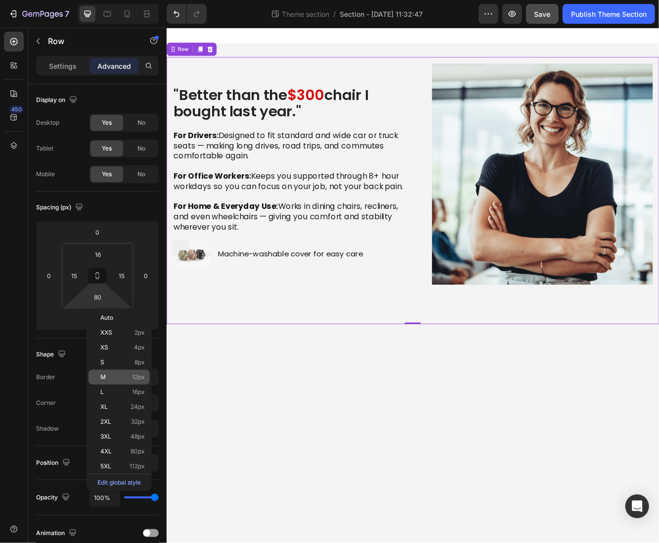
click at [110, 378] on p "M 12px" at bounding box center [122, 376] width 45 height 7
type input "12"
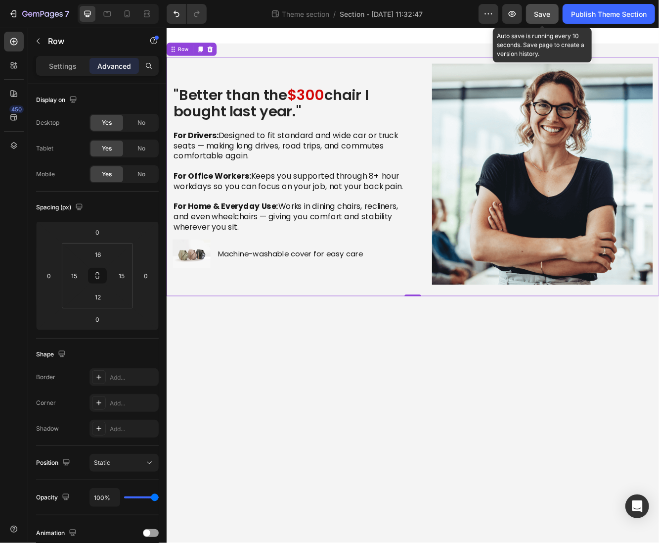
click at [539, 16] on span "Save" at bounding box center [543, 14] width 16 height 8
click at [590, 16] on div "Publish Theme Section" at bounding box center [609, 14] width 76 height 10
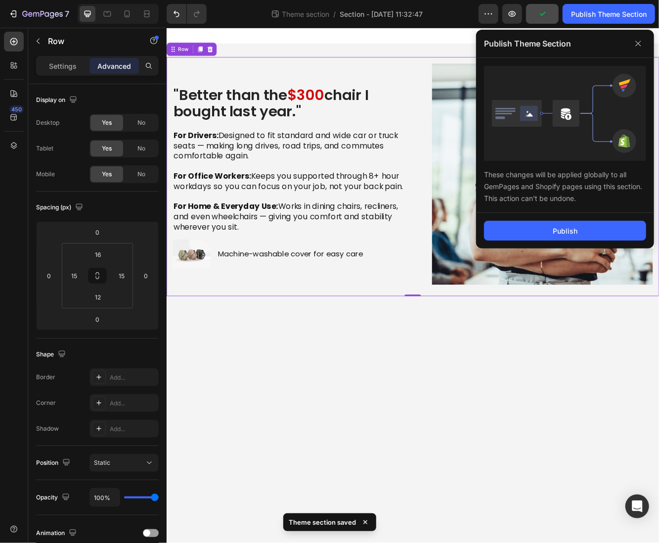
click at [511, 241] on div "Publish" at bounding box center [565, 231] width 178 height 36
click at [513, 234] on button "Publish" at bounding box center [565, 231] width 162 height 20
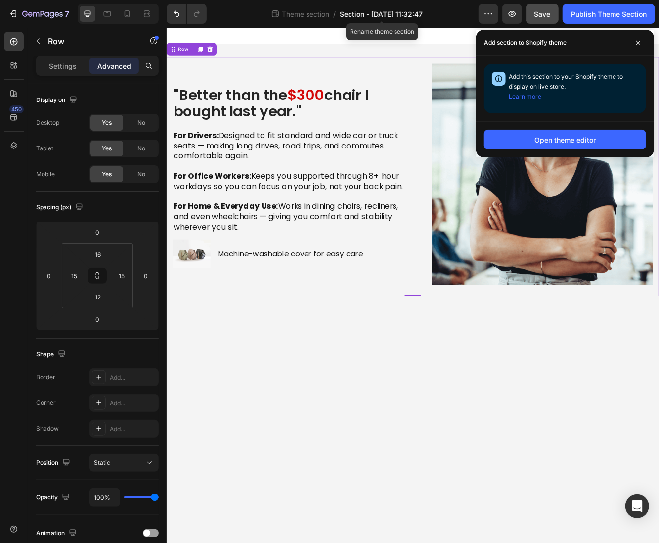
click at [375, 12] on span "Section - [DATE] 11:32:47" at bounding box center [381, 14] width 83 height 10
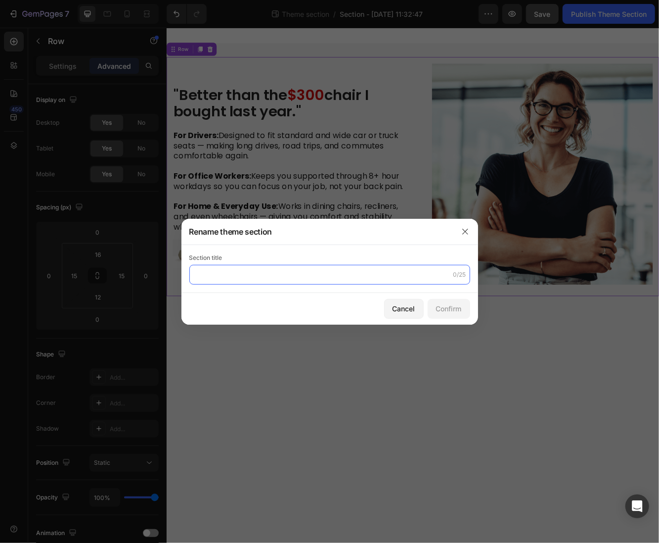
click at [317, 271] on input "text" at bounding box center [329, 275] width 281 height 20
type input "review 300"
click at [463, 312] on button "Confirm" at bounding box center [449, 309] width 43 height 20
